Goal: Task Accomplishment & Management: Use online tool/utility

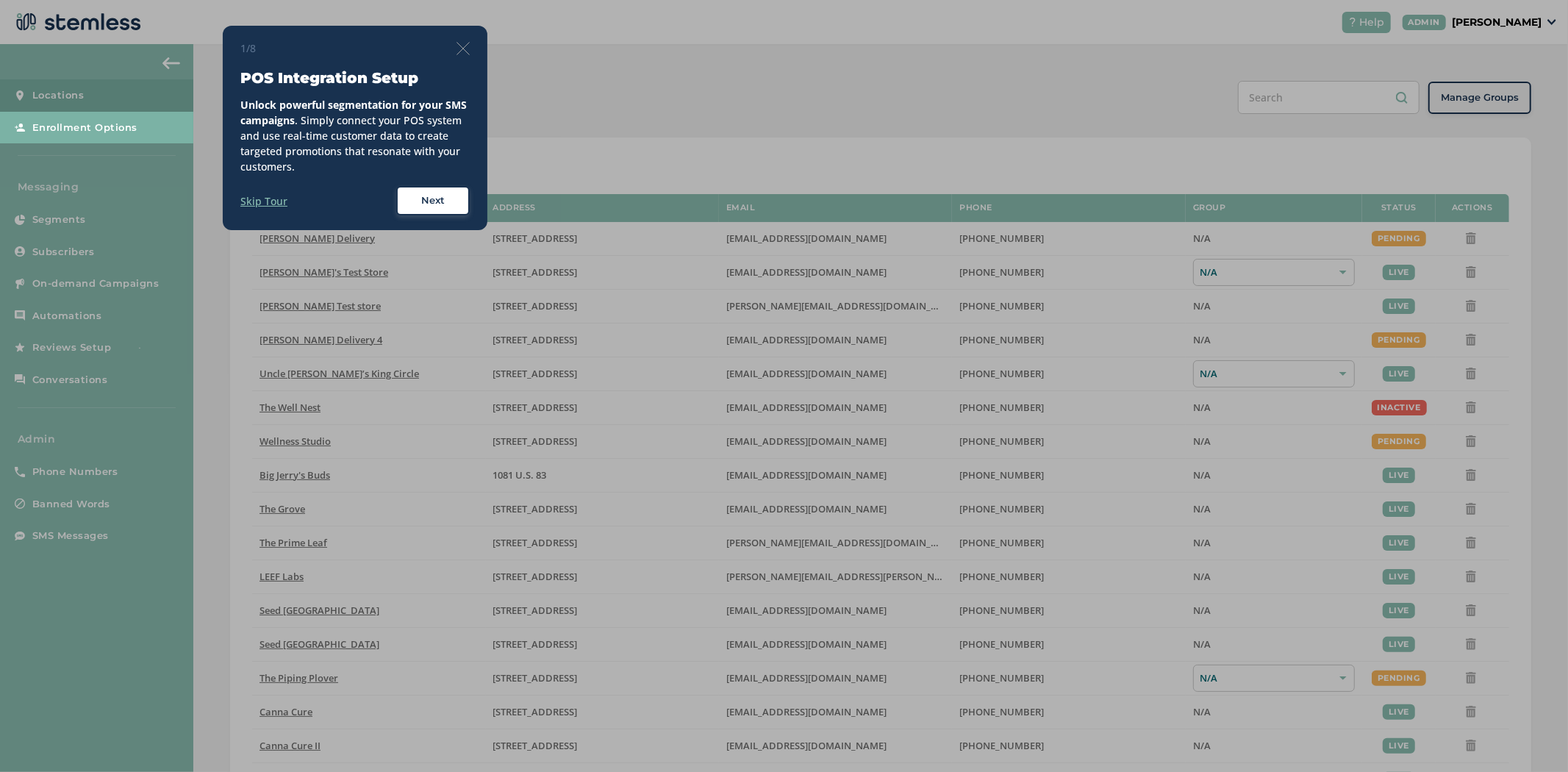
click at [457, 56] on div "1/8 POS Integration Setup Unlock powerful segmentation for your SMS campaigns .…" at bounding box center [355, 128] width 230 height 175
click at [463, 45] on img at bounding box center [463, 49] width 13 height 13
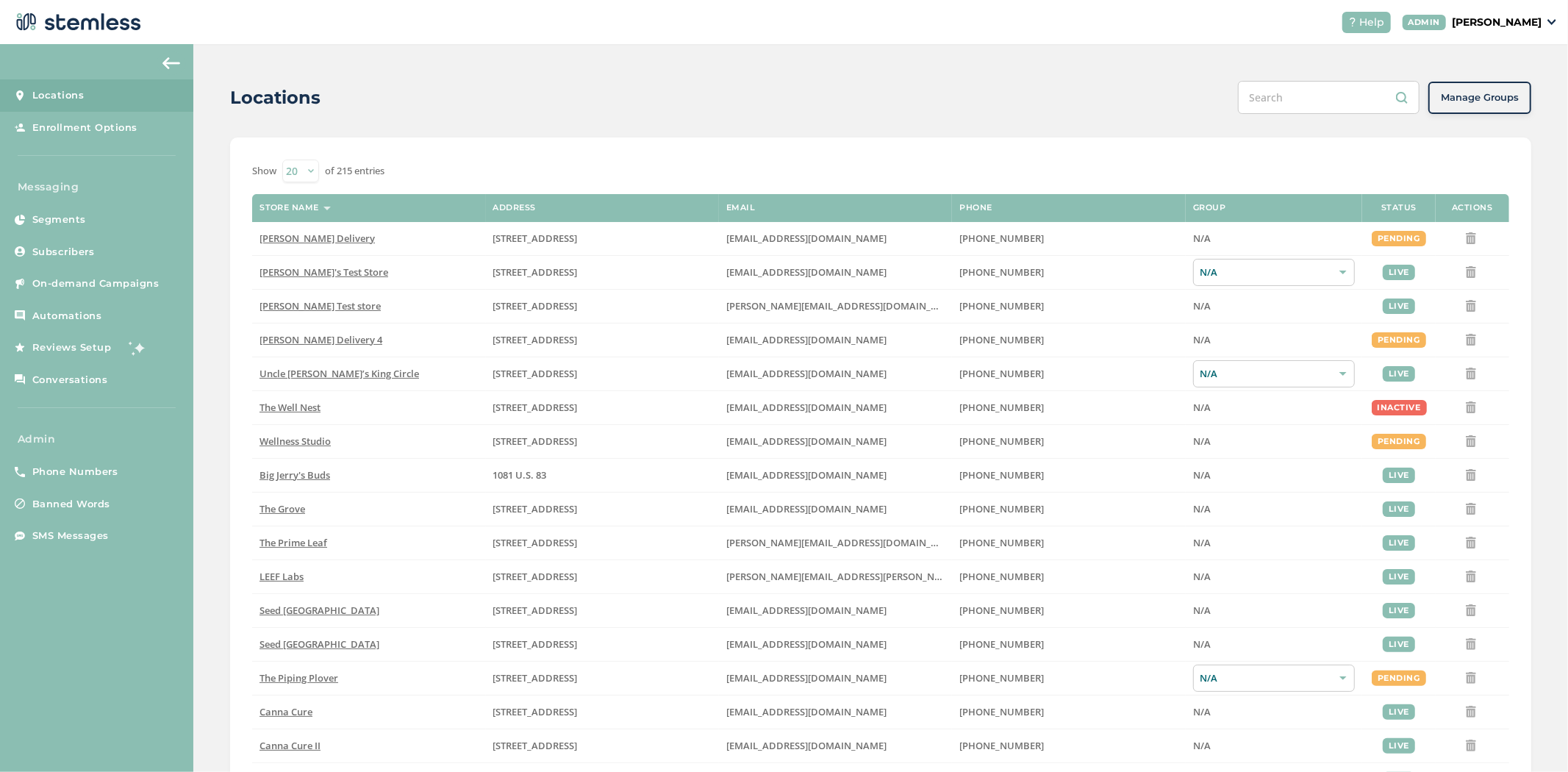
click at [1510, 22] on p "[PERSON_NAME]" at bounding box center [1496, 23] width 89 height 15
click at [1487, 105] on span "Impersonate" at bounding box center [1504, 106] width 72 height 15
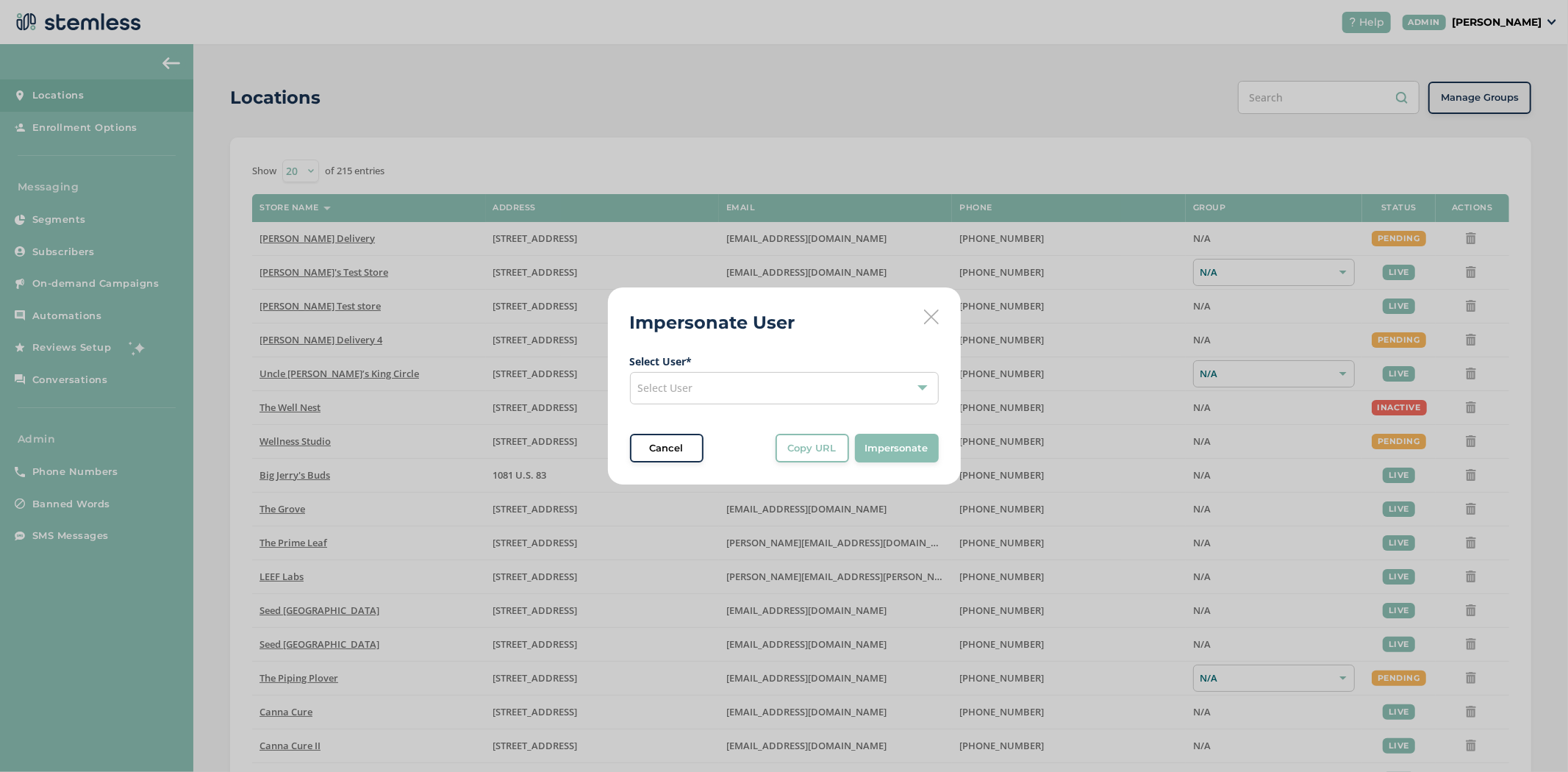
click at [740, 395] on div "Select User" at bounding box center [785, 388] width 309 height 32
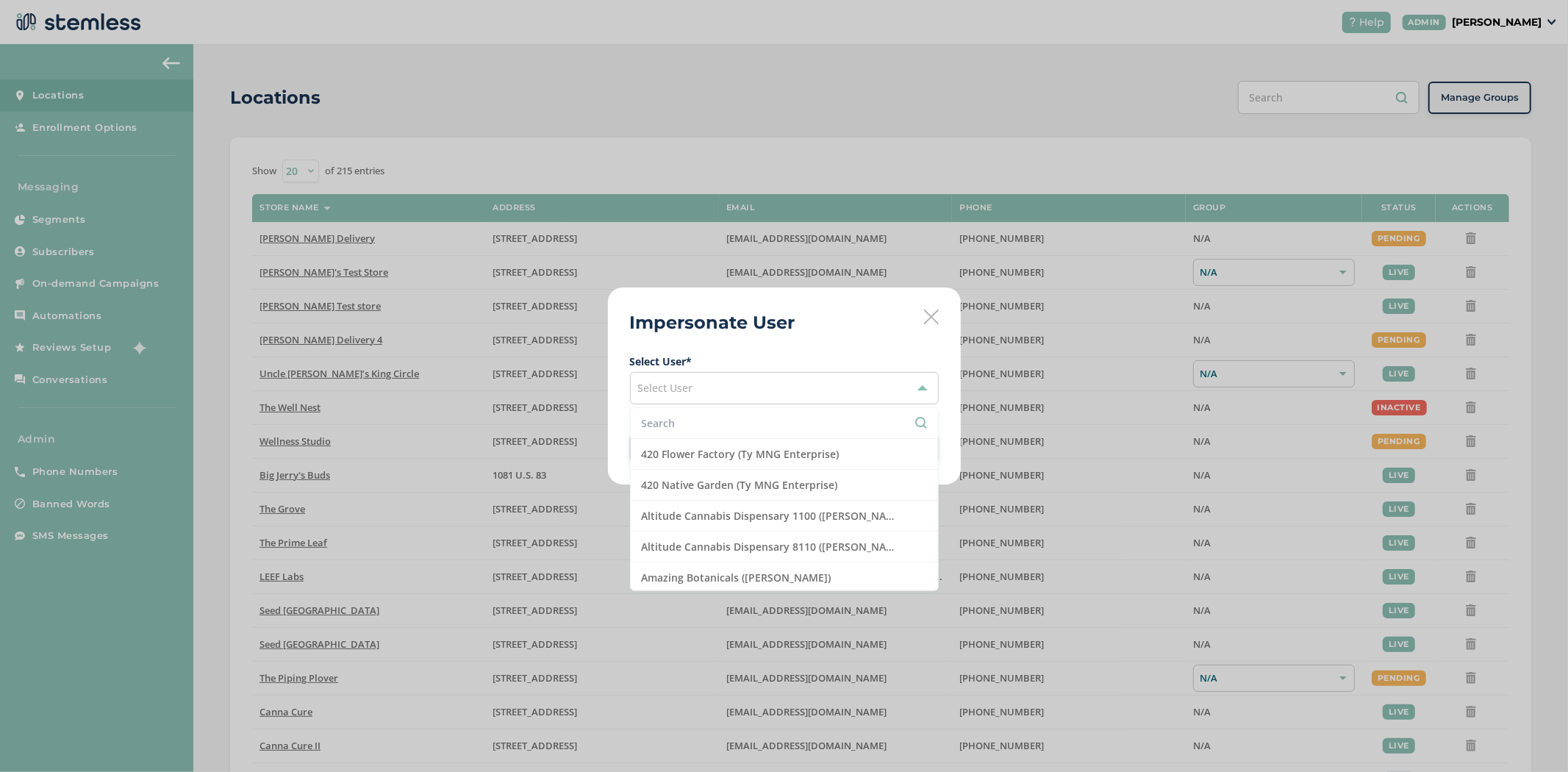
click at [725, 419] on input "text" at bounding box center [784, 423] width 285 height 15
type input "s"
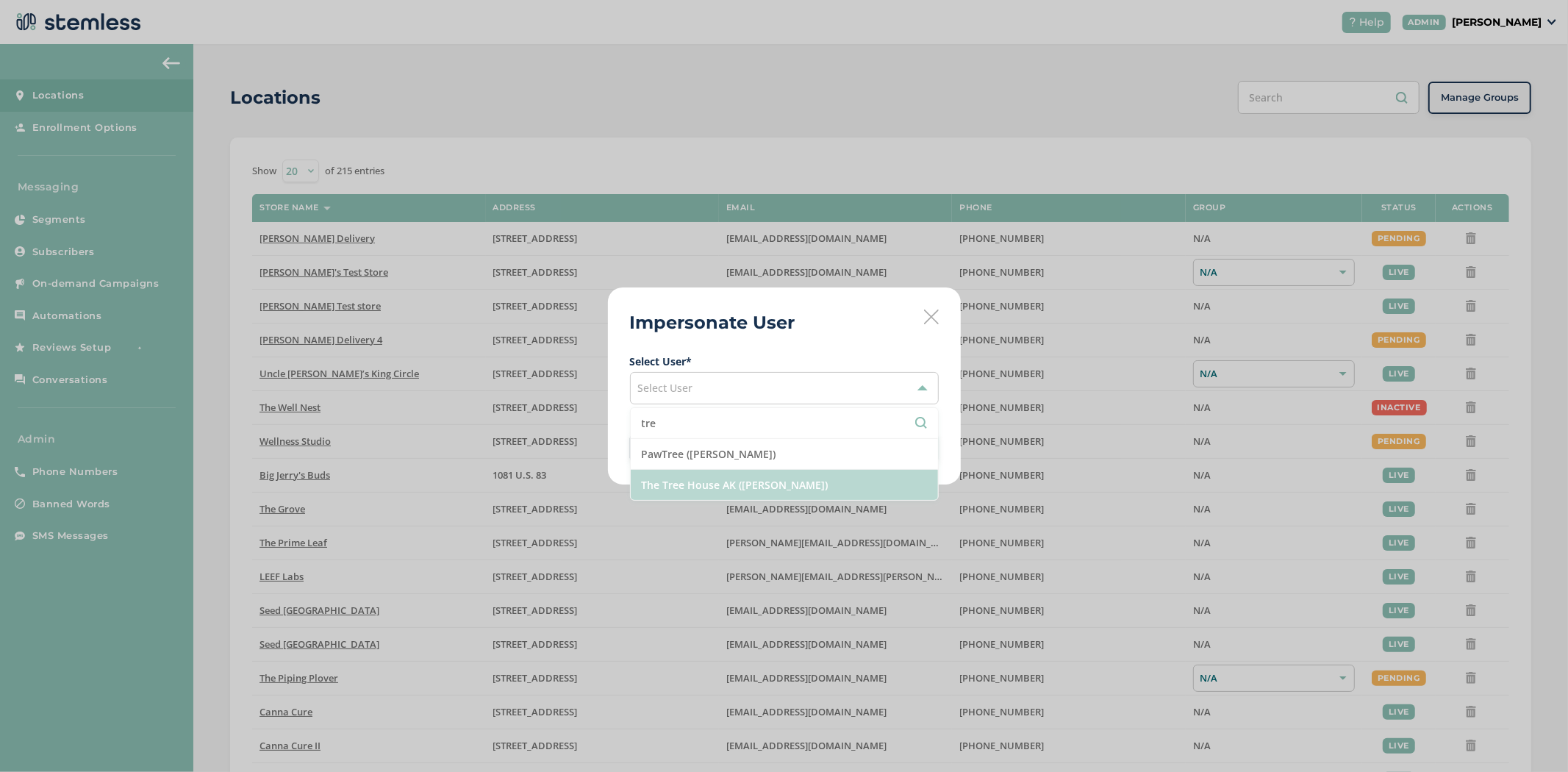
type input "tre"
click at [711, 481] on li "The Tree House AK ([PERSON_NAME])" at bounding box center [784, 485] width 308 height 30
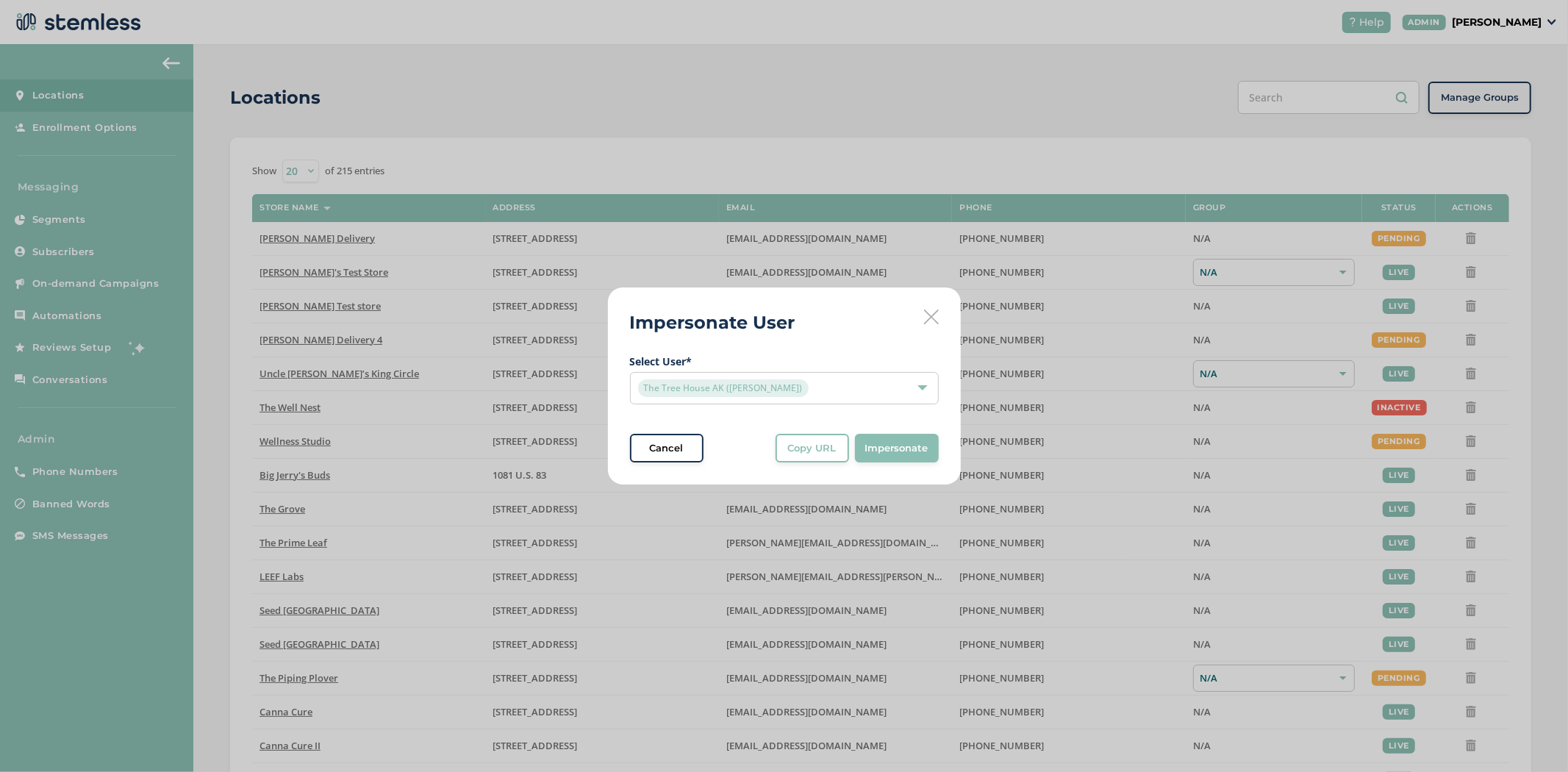
click at [927, 444] on span "Impersonate" at bounding box center [897, 449] width 63 height 15
